Goal: Task Accomplishment & Management: Complete application form

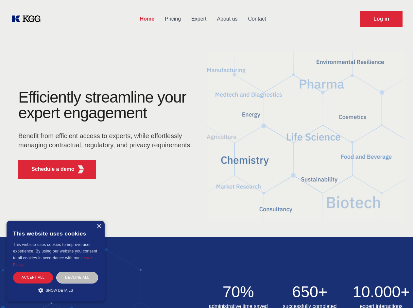
click at [206, 154] on div "Efficiently streamline your expert engagement Benefit from efficient access to …" at bounding box center [107, 137] width 199 height 94
click at [49, 169] on p "Schedule a demo" at bounding box center [52, 169] width 43 height 8
click at [99, 227] on div "× This website uses cookies This website uses cookies to improve user experienc…" at bounding box center [56, 261] width 98 height 81
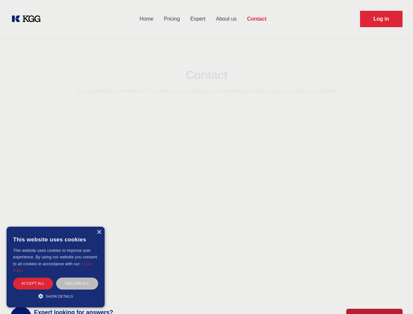
click at [33, 278] on div "Accept all" at bounding box center [33, 283] width 40 height 11
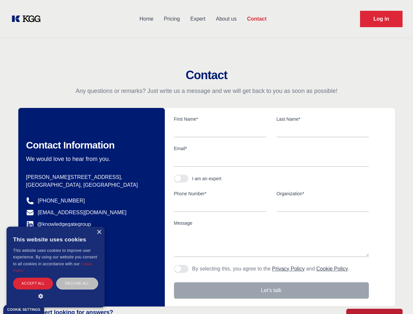
click at [77, 278] on div "Decline all" at bounding box center [77, 283] width 42 height 11
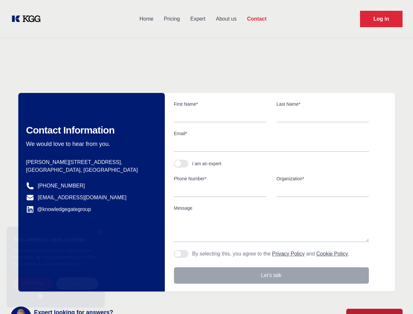
click at [56, 290] on main "Contact Any questions or remarks? Just write us a message and we will get back …" at bounding box center [206, 170] width 413 height 340
